Goal: Task Accomplishment & Management: Manage account settings

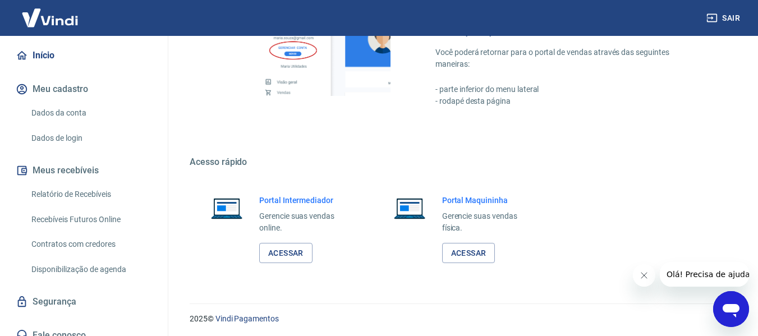
scroll to position [701, 0]
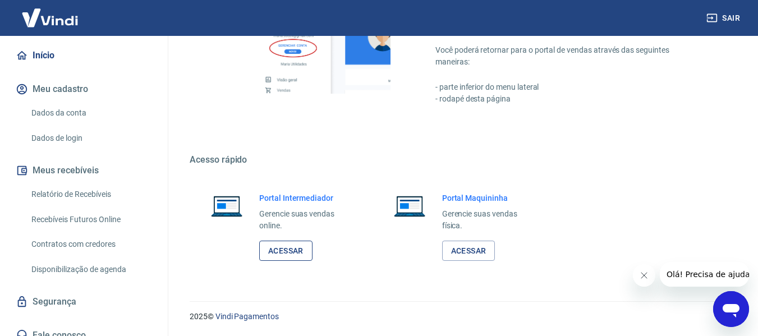
click at [291, 246] on link "Acessar" at bounding box center [285, 251] width 53 height 21
